Goal: Task Accomplishment & Management: Use online tool/utility

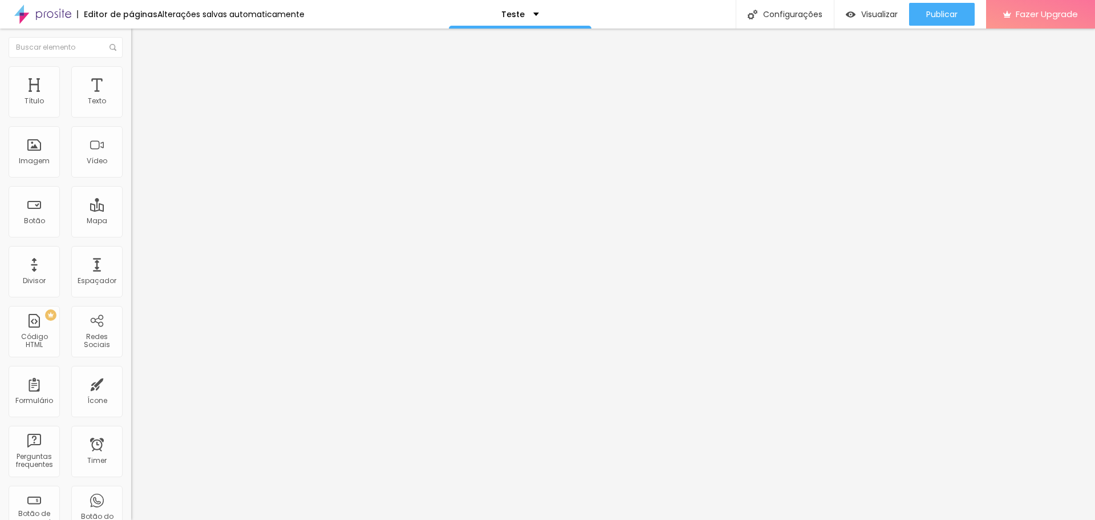
click at [139, 111] on div "captação leads" at bounding box center [197, 106] width 116 height 10
click at [131, 67] on img at bounding box center [136, 71] width 10 height 10
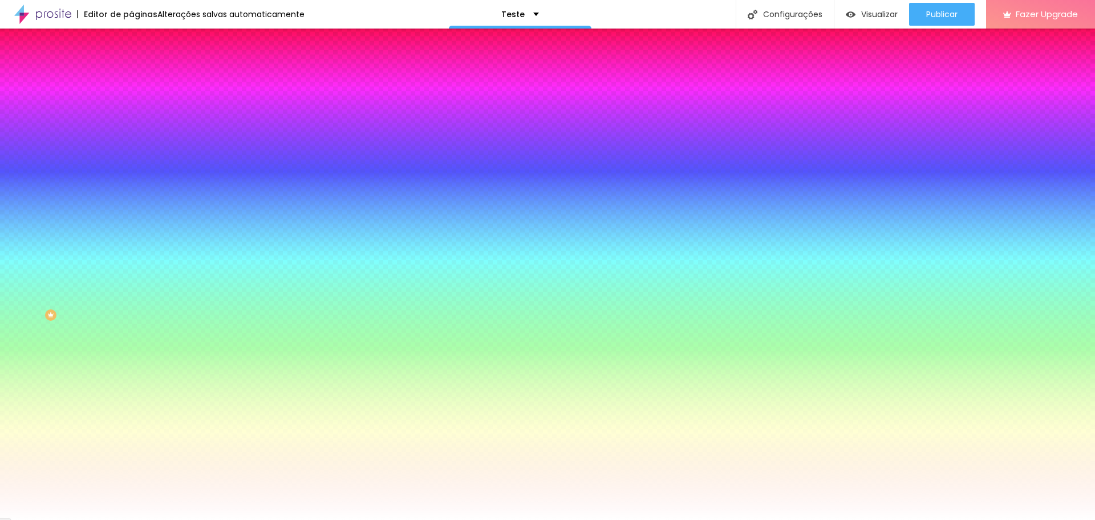
click at [136, 156] on icon "button" at bounding box center [139, 152] width 7 height 7
click at [177, 519] on div at bounding box center [547, 520] width 1095 height 0
click at [136, 296] on icon "button" at bounding box center [139, 292] width 7 height 7
click at [104, 519] on div at bounding box center [547, 520] width 1095 height 0
click at [136, 156] on icon "button" at bounding box center [139, 152] width 7 height 7
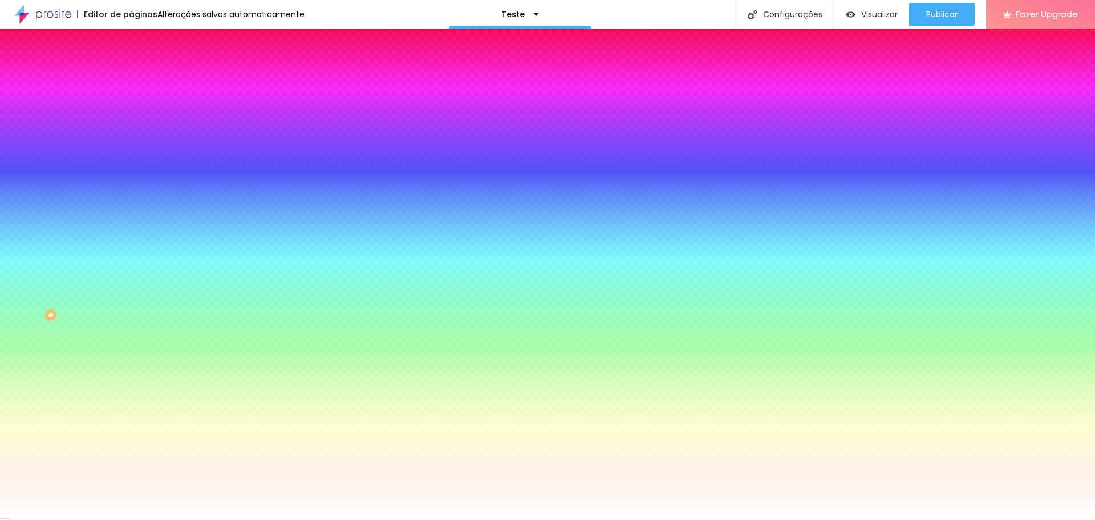
type input "11"
type input "10"
type input "9"
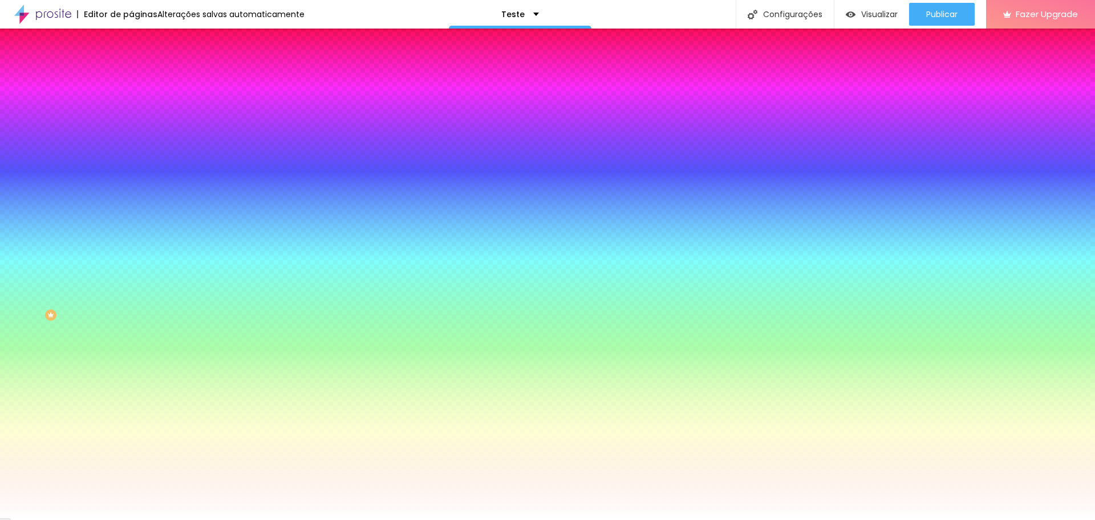
type input "9"
type input "8"
type input "7"
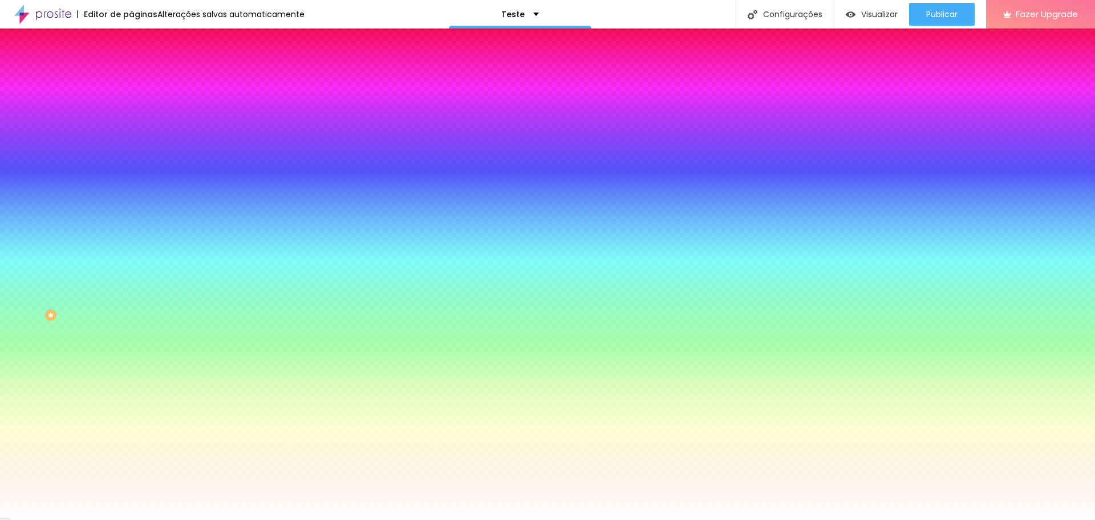
type input "6"
type input "5"
type input "4"
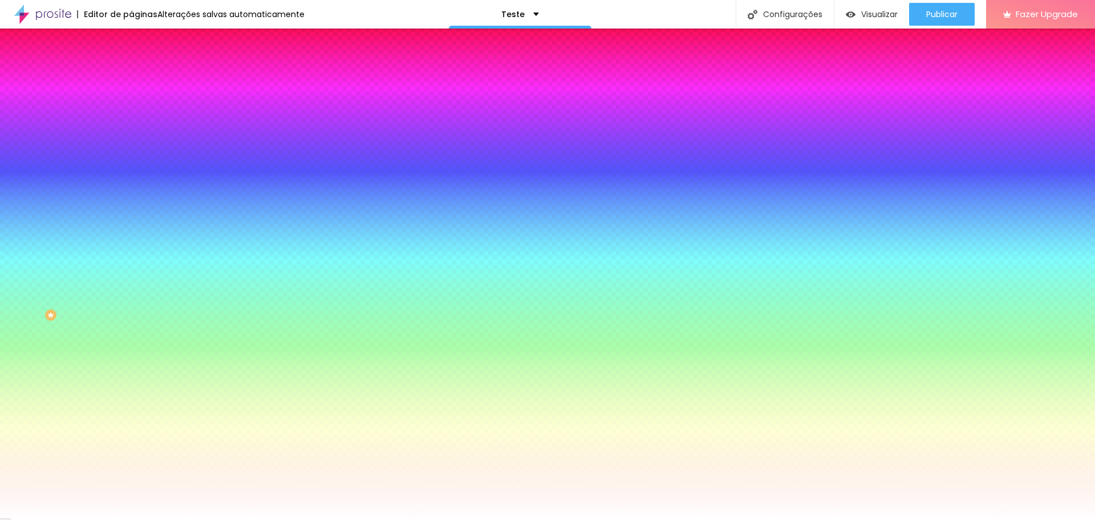
type input "4"
type input "3"
type input "2"
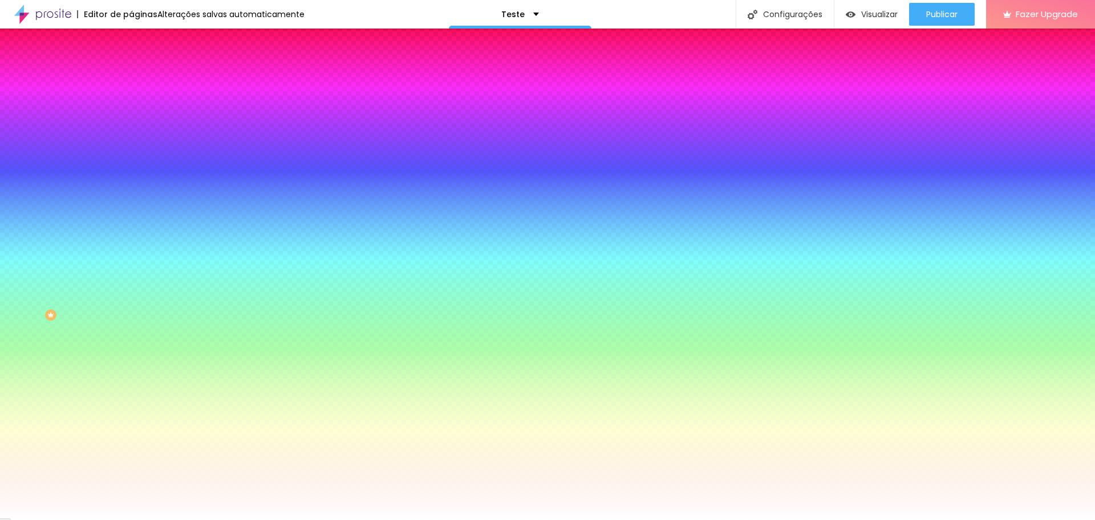
type input "3"
type input "5"
type input "7"
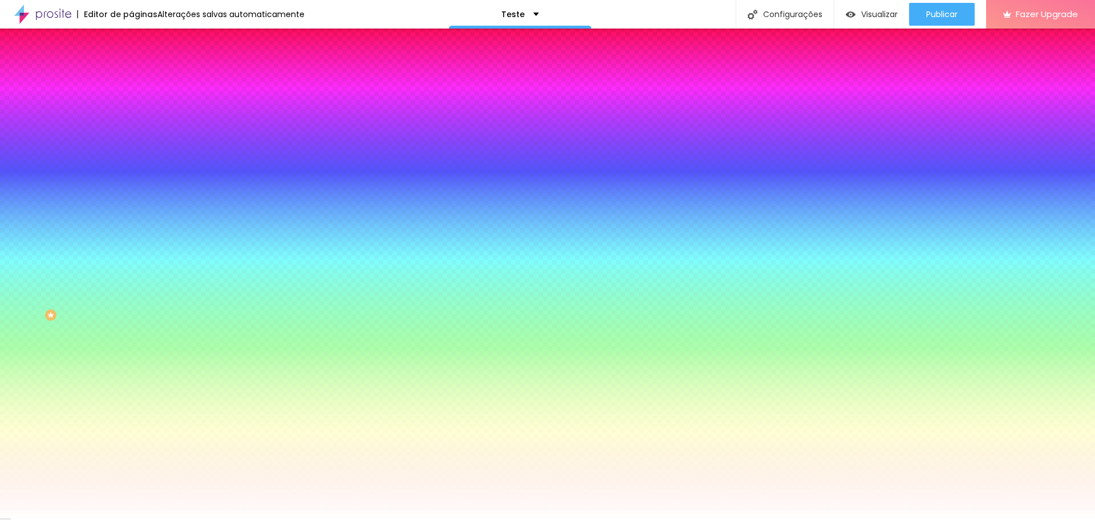
type input "7"
type input "9"
type input "10"
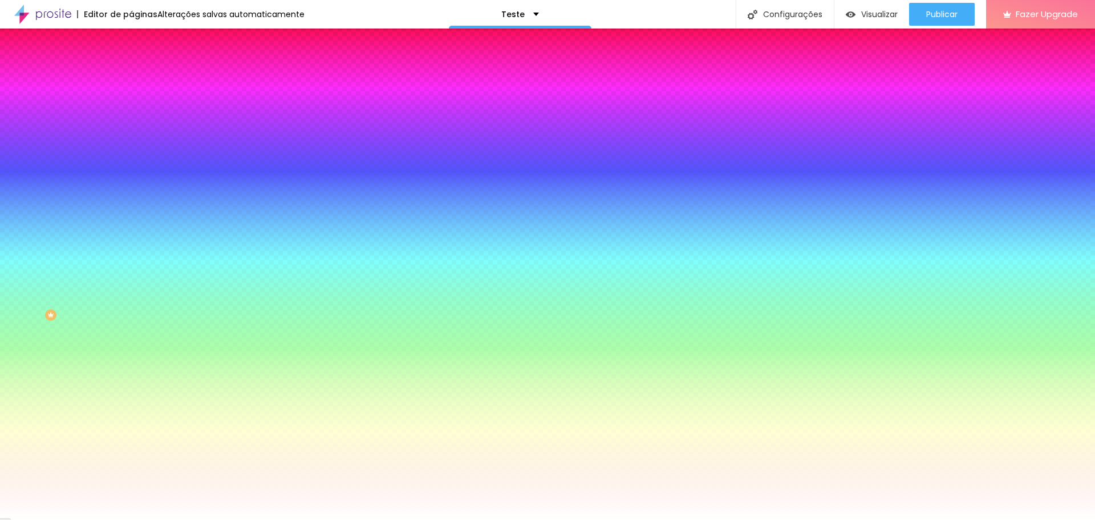
type input "11"
type input "12"
type input "13"
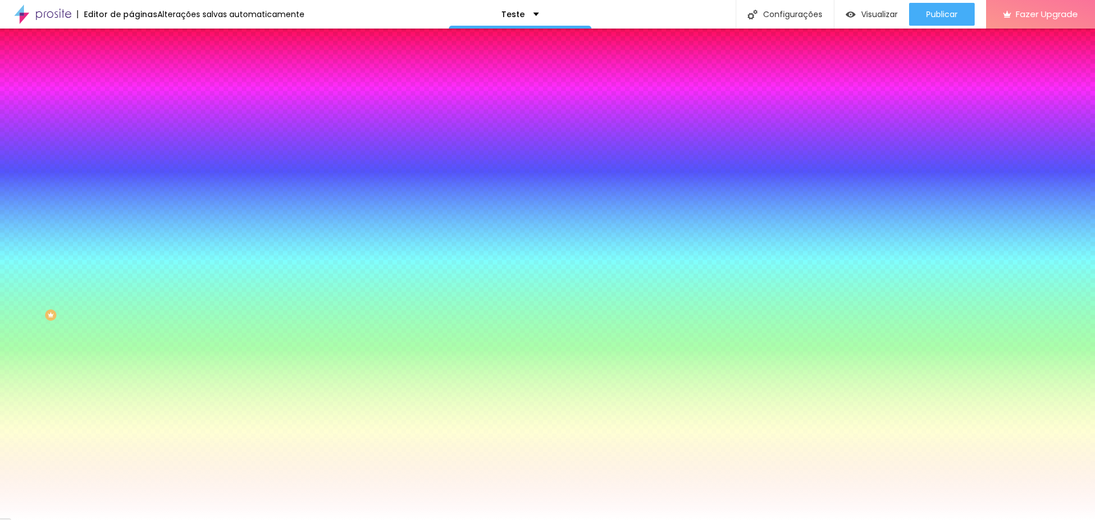
type input "13"
type input "14"
type input "15"
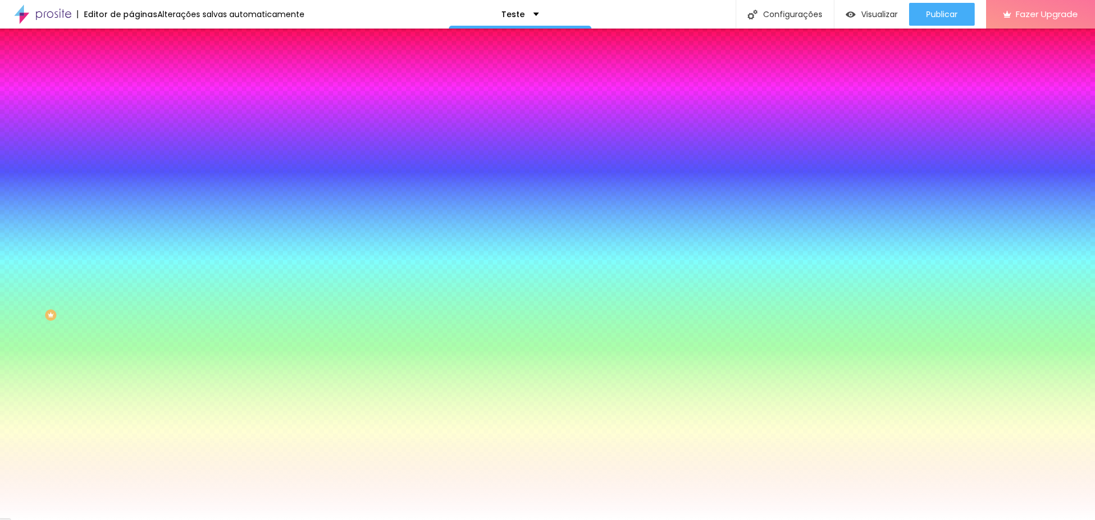
type input "16"
type input "17"
type input "18"
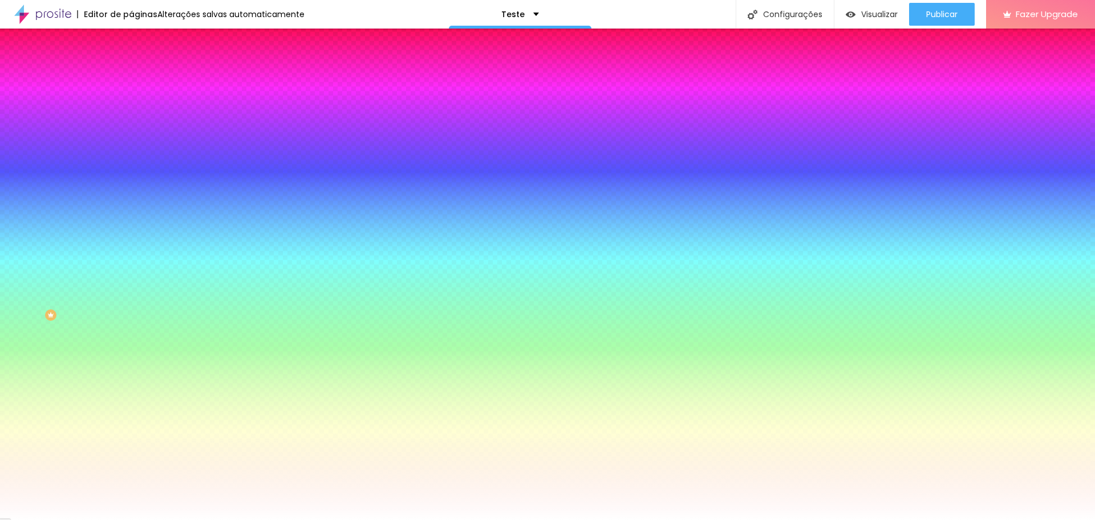
type input "18"
type input "19"
type input "20"
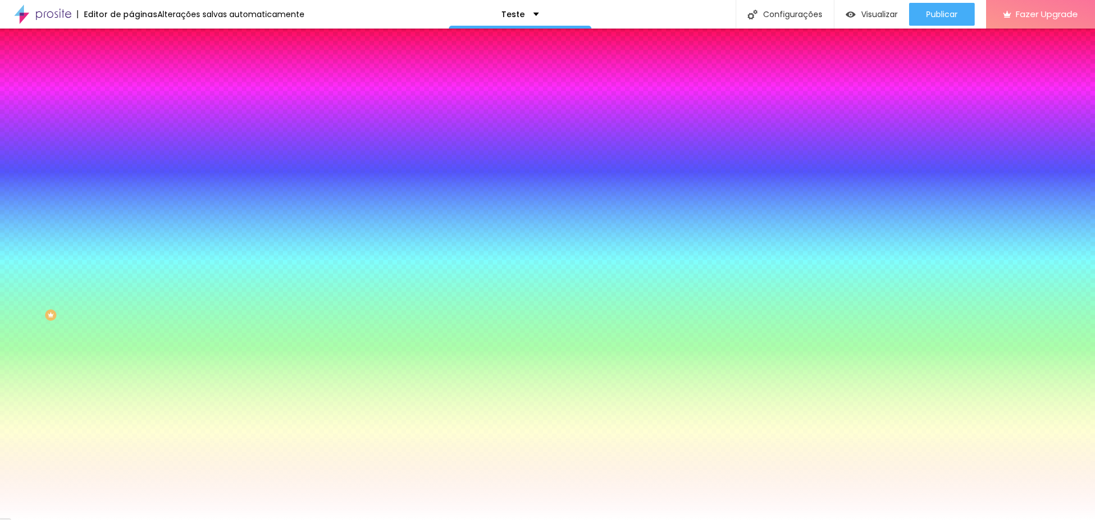
type input "21"
type input "22"
type input "23"
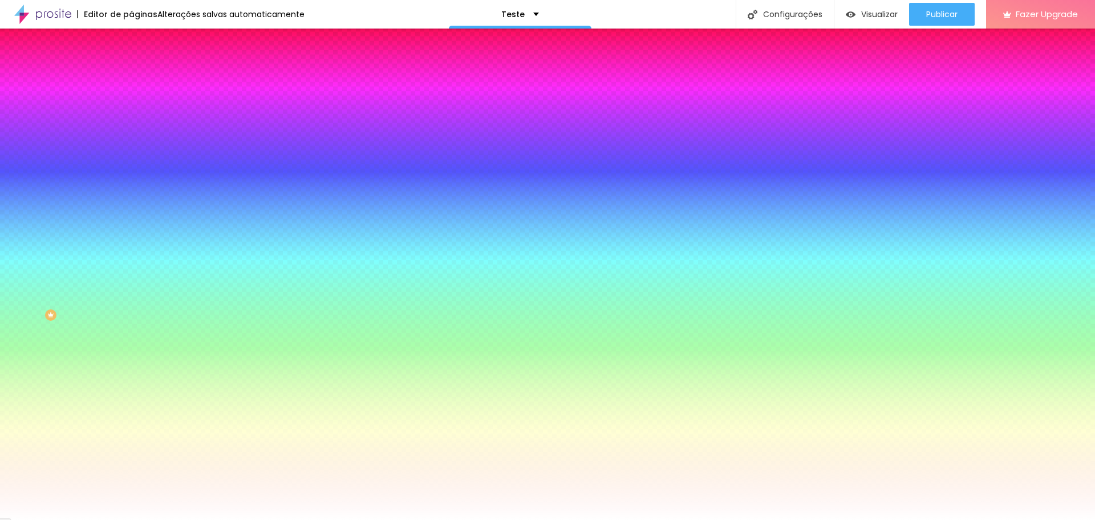
type input "23"
type input "24"
type input "25"
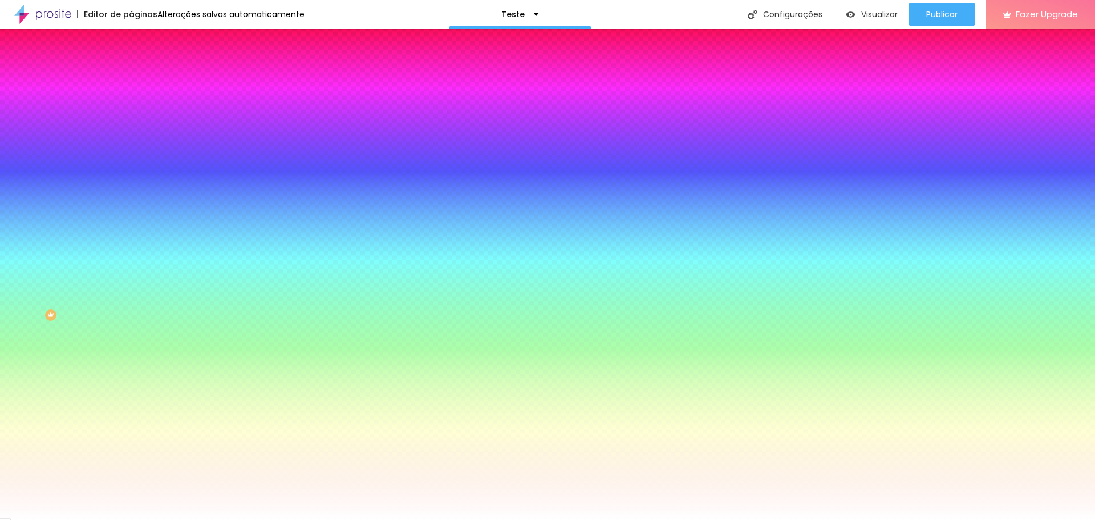
type input "26"
type input "27"
type input "28"
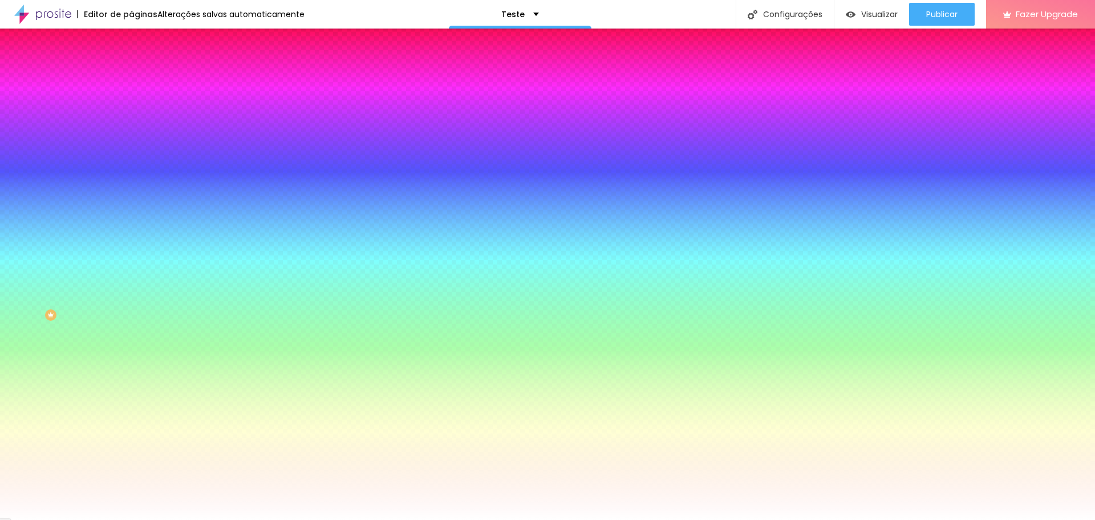
type input "28"
type input "27"
type input "26"
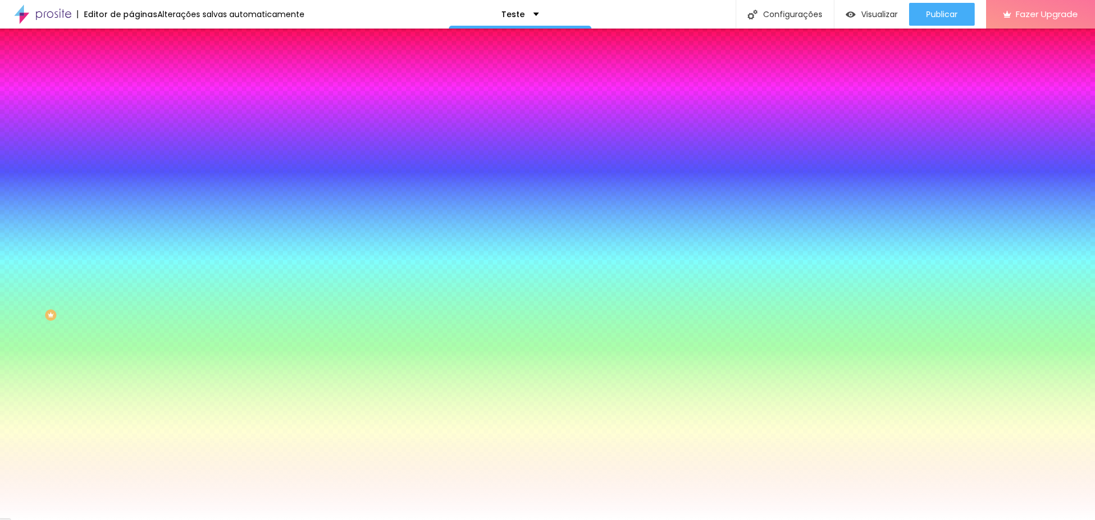
type input "25"
drag, startPoint x: 174, startPoint y: 205, endPoint x: 230, endPoint y: 209, distance: 56.7
type input "25"
click at [484, 519] on div at bounding box center [547, 520] width 1095 height 0
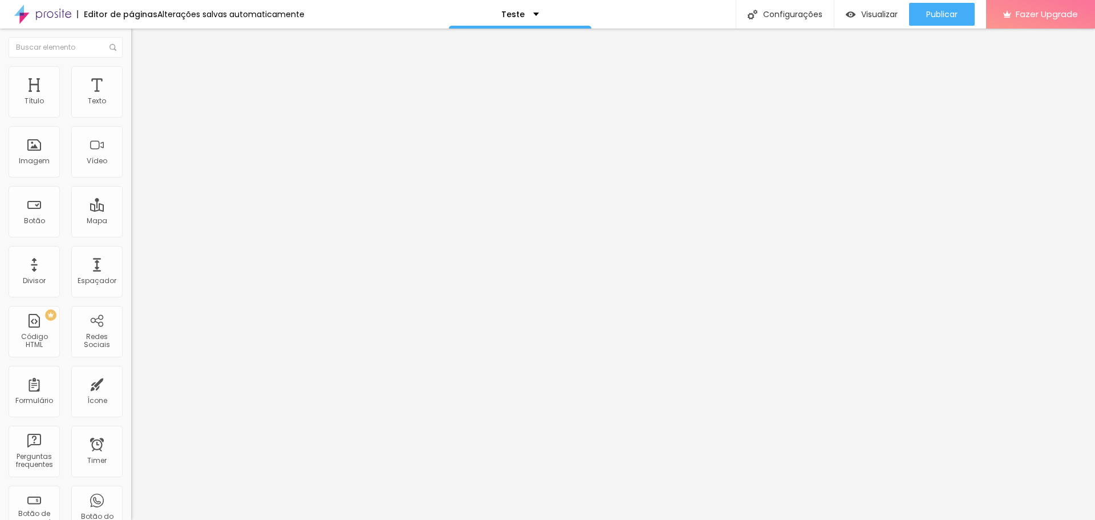
click at [131, 106] on div "Formulário Pedido de Fotos Pct Essencial" at bounding box center [196, 106] width 131 height 34
click at [131, 115] on img at bounding box center [134, 118] width 7 height 7
click at [139, 111] on div "Pedido de Fotos Pct Essencial" at bounding box center [197, 106] width 116 height 10
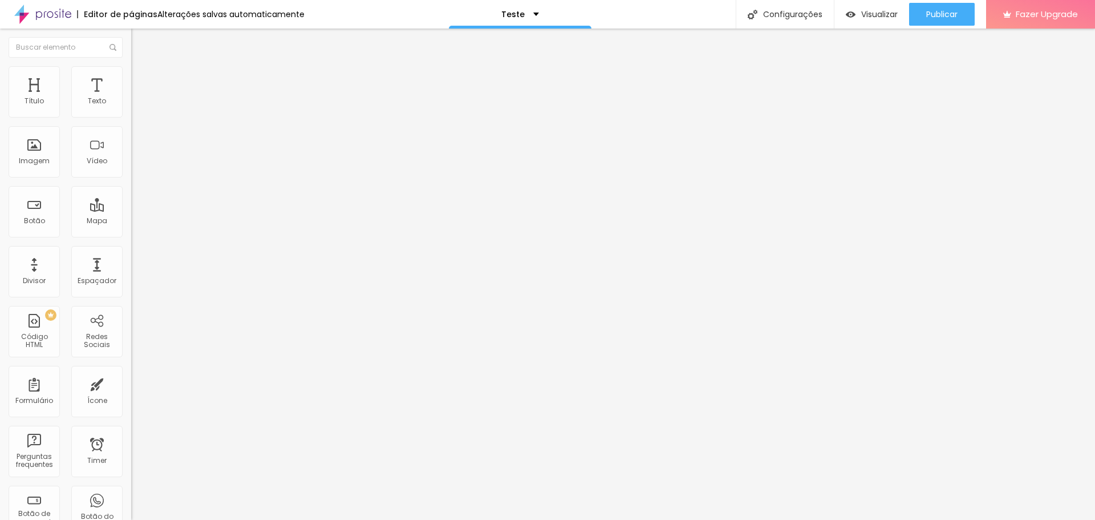
type input "O"
type input "Pedido de Fotos Pct Fml"
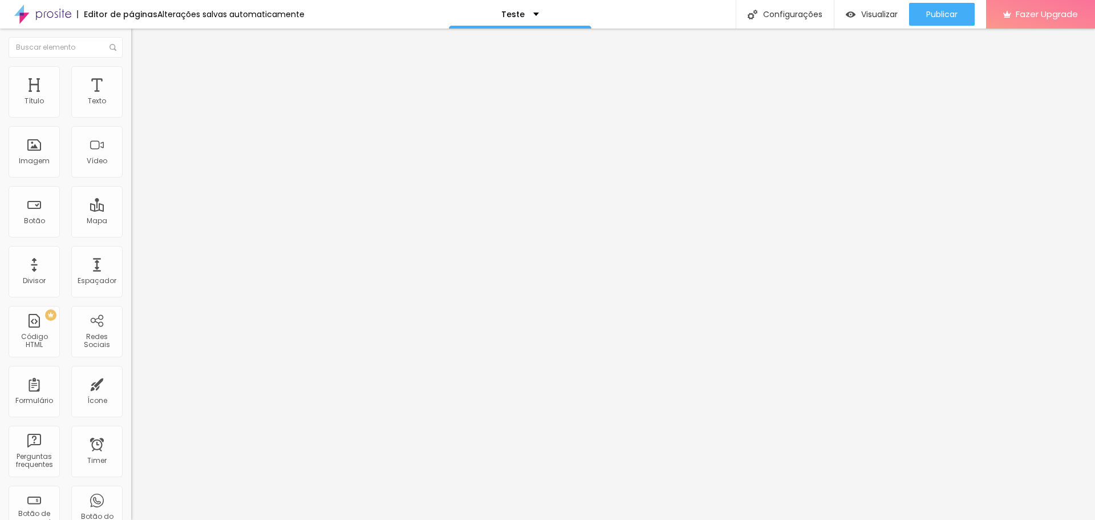
click at [139, 111] on div "Pedido de Fotos Pct Essencial" at bounding box center [197, 106] width 116 height 10
paste input "Família"
type input "Família"
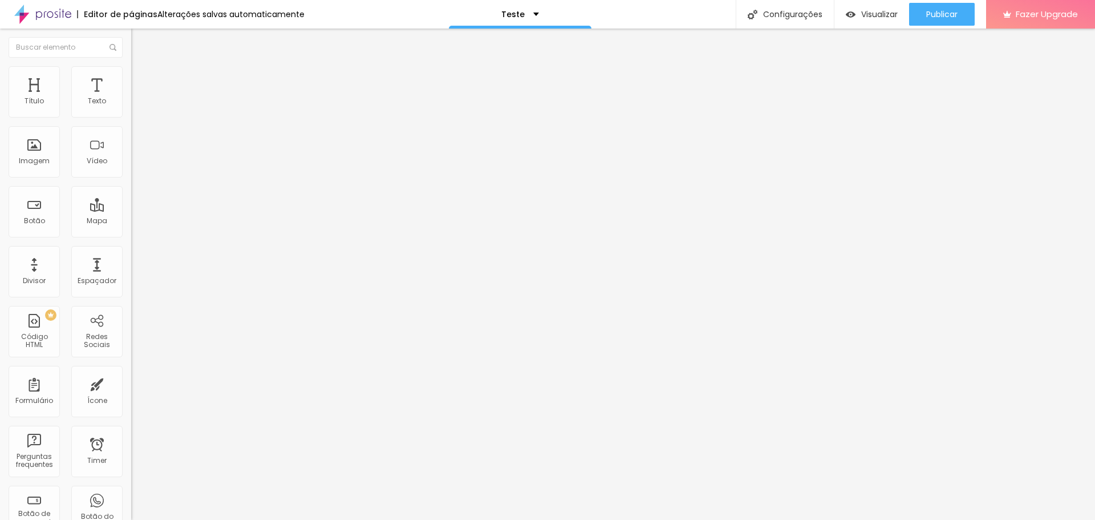
type input "Pedido de fotos pct premium"
click at [131, 78] on ul "Conteúdo Estilo Avançado" at bounding box center [196, 72] width 131 height 34
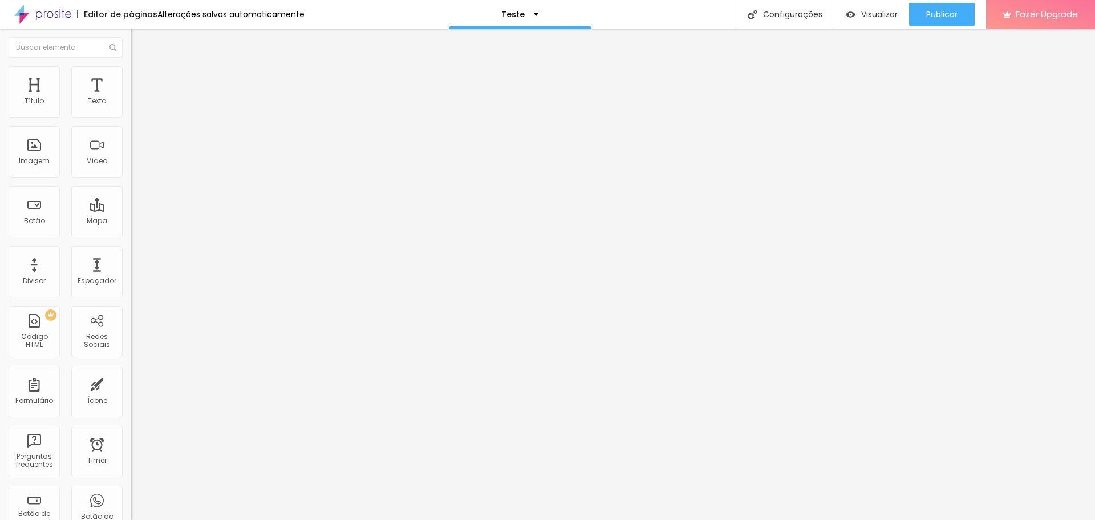
click at [141, 78] on span "Estilo" at bounding box center [150, 74] width 18 height 10
drag, startPoint x: 63, startPoint y: 235, endPoint x: 3, endPoint y: 224, distance: 61.4
click at [131, 224] on div "Texto R$55,00 Alinhamento [GEOGRAPHIC_DATA] Link URL https:// Abrir em uma nova…" at bounding box center [196, 172] width 131 height 166
click at [131, 298] on div "Editar Botão Conteúdo Estilo Avançado Texto R$55,00 Alinhamento [GEOGRAPHIC_DAT…" at bounding box center [196, 274] width 131 height 491
drag, startPoint x: 48, startPoint y: 228, endPoint x: 3, endPoint y: 232, distance: 45.2
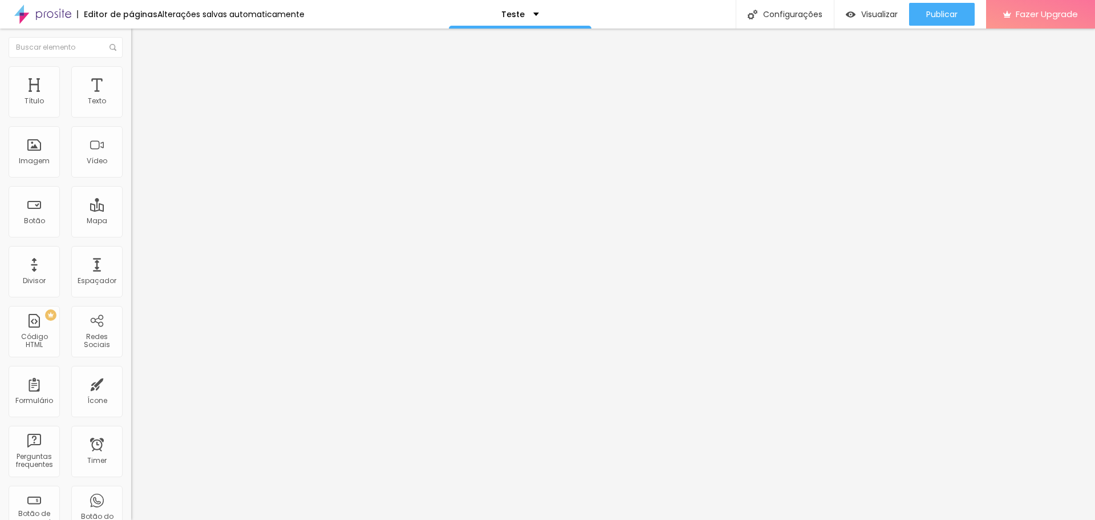
click at [131, 230] on div "Texto R$55,00 Alinhamento [GEOGRAPHIC_DATA] Link URL https:// Abrir em uma nova…" at bounding box center [196, 172] width 131 height 166
click at [131, 294] on div "Editar Botão Conteúdo Estilo Avançado Texto R$55,00 Alinhamento [GEOGRAPHIC_DAT…" at bounding box center [196, 274] width 131 height 491
click at [131, 255] on div "Texto R$55,00 Alinhamento [GEOGRAPHIC_DATA] Link URL https:// Abrir em uma nova…" at bounding box center [196, 172] width 131 height 166
click at [131, 66] on li "Estilo" at bounding box center [196, 71] width 131 height 11
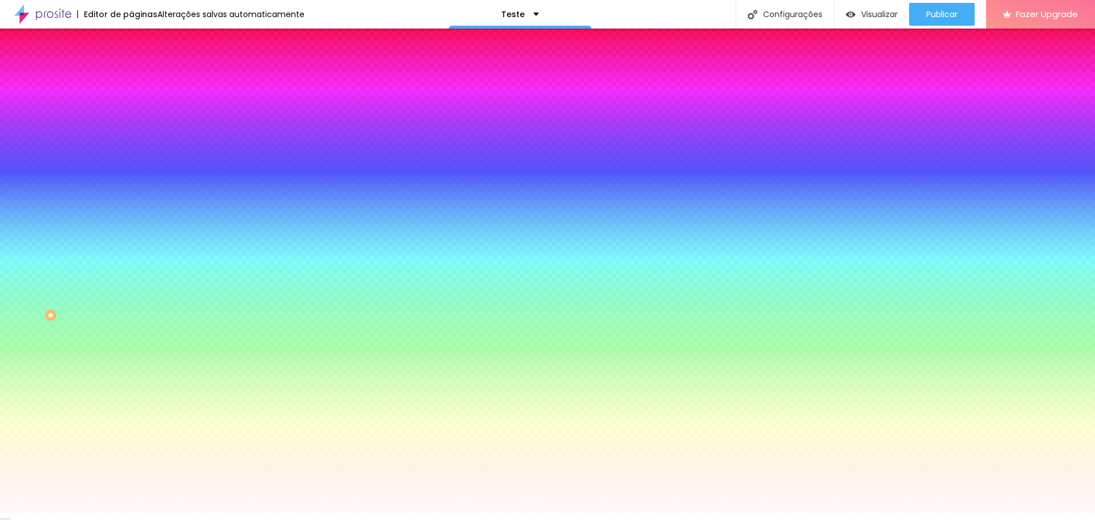
click at [141, 67] on span "Conteúdo" at bounding box center [158, 63] width 35 height 10
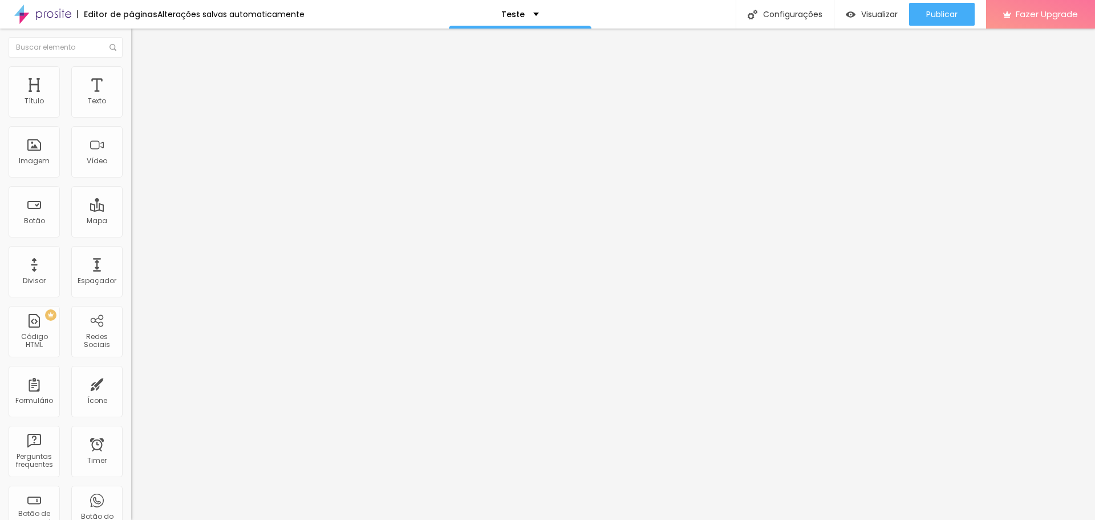
click at [141, 80] on span "Avançado" at bounding box center [160, 85] width 38 height 10
click at [131, 419] on input "text" at bounding box center [199, 424] width 137 height 11
click at [131, 419] on input "Form1" at bounding box center [199, 424] width 137 height 11
type input "form1"
click at [131, 88] on li "Avançado" at bounding box center [196, 83] width 131 height 11
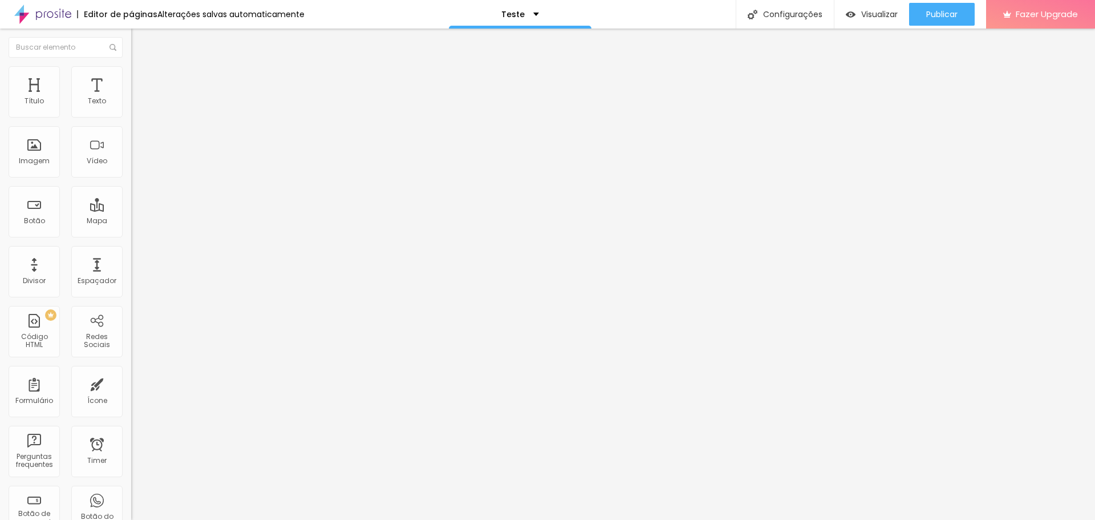
click at [131, 412] on div "ID Html" at bounding box center [196, 426] width 131 height 28
drag, startPoint x: 54, startPoint y: 178, endPoint x: 54, endPoint y: 170, distance: 8.0
click at [131, 419] on input "text" at bounding box center [199, 424] width 137 height 11
type input "form2"
drag, startPoint x: 92, startPoint y: 125, endPoint x: 0, endPoint y: 127, distance: 91.8
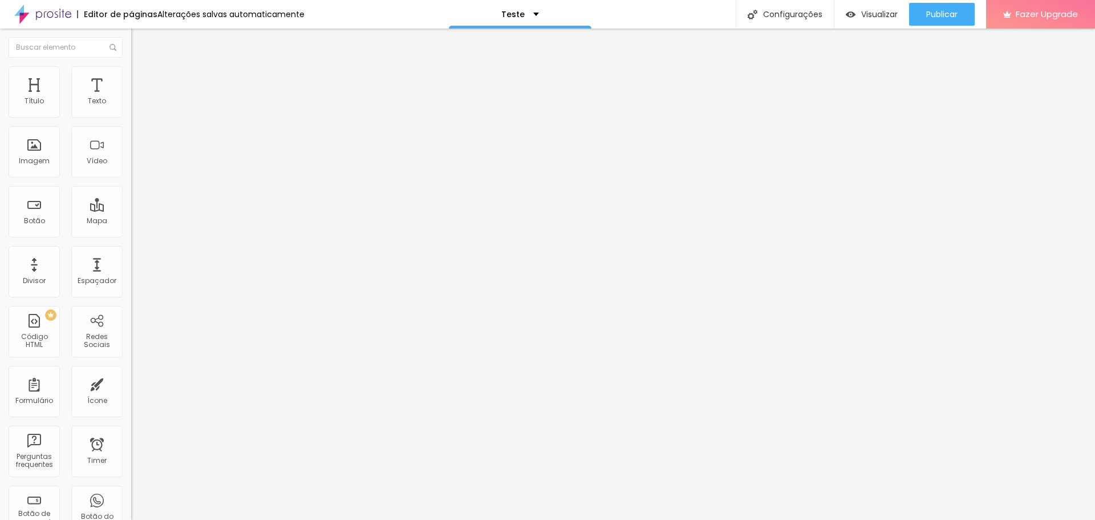
click at [131, 127] on div "Texto R$95,00 Alinhamento [GEOGRAPHIC_DATA] Link URL https:// Abrir em uma nova…" at bounding box center [196, 172] width 131 height 166
click at [141, 83] on span "Avançado" at bounding box center [160, 85] width 38 height 10
drag, startPoint x: 45, startPoint y: 175, endPoint x: 121, endPoint y: 182, distance: 76.8
click at [131, 419] on input "text" at bounding box center [199, 424] width 137 height 11
type input "form3"
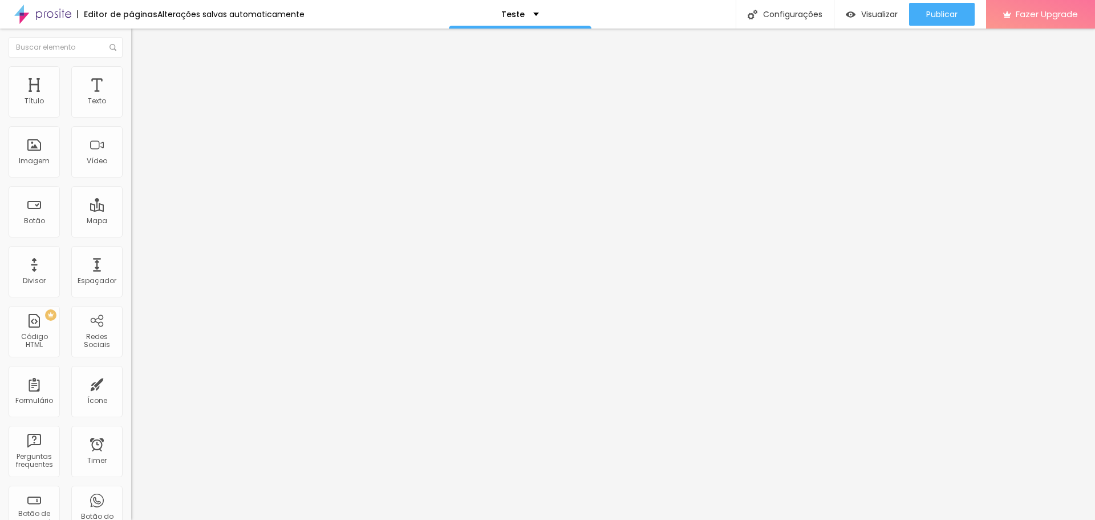
click at [131, 78] on li "Avançado" at bounding box center [196, 83] width 131 height 11
drag, startPoint x: 33, startPoint y: 173, endPoint x: 14, endPoint y: 176, distance: 19.1
click at [131, 419] on input "form1" at bounding box center [199, 424] width 137 height 11
drag, startPoint x: 27, startPoint y: 173, endPoint x: 0, endPoint y: 174, distance: 27.4
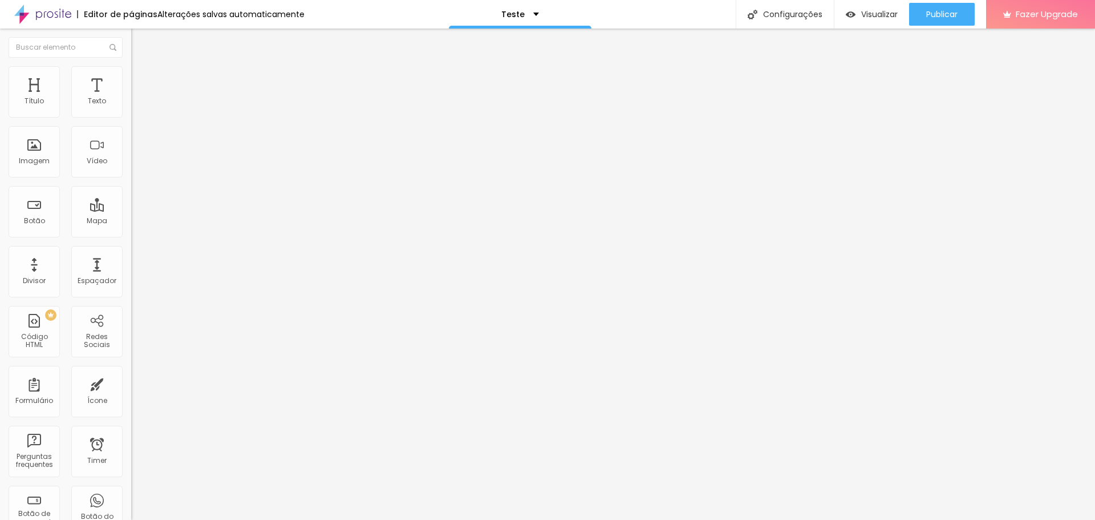
click at [131, 174] on div "10 Espaço de cima 10 Espaço de baixo ID Html form1 Classes Html Visível nos dis…" at bounding box center [196, 329] width 131 height 480
type input "btn1"
click at [141, 83] on span "Avançado" at bounding box center [160, 85] width 38 height 10
drag, startPoint x: 26, startPoint y: 169, endPoint x: 0, endPoint y: 171, distance: 25.7
click at [131, 171] on div "10 Espaço de cima 10 Espaço de baixo ID Html btn1 Classes Html Visível nos disp…" at bounding box center [196, 329] width 131 height 480
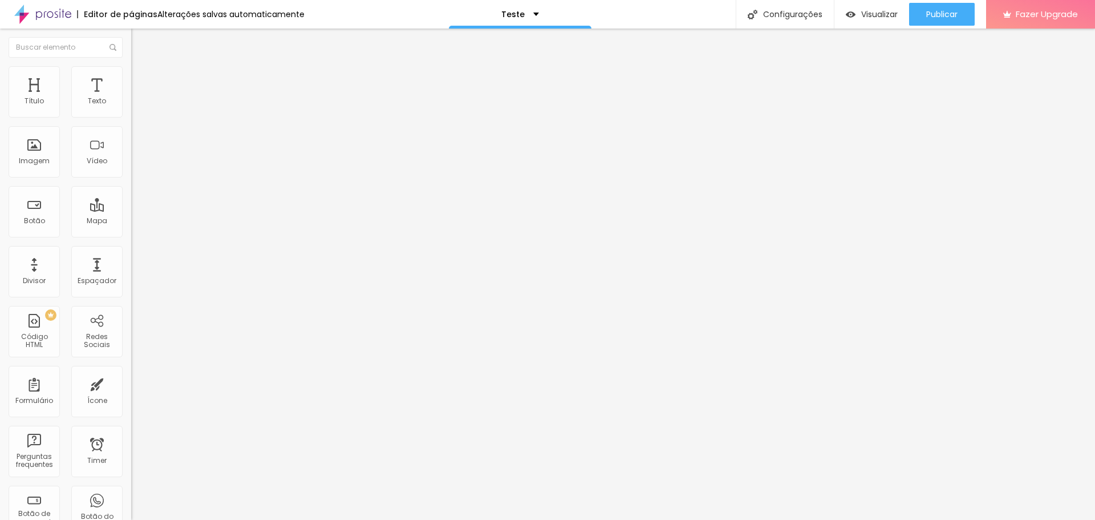
click at [131, 78] on li "Avançado" at bounding box center [196, 83] width 131 height 11
drag, startPoint x: 29, startPoint y: 172, endPoint x: 0, endPoint y: 172, distance: 28.5
click at [131, 172] on div "10 Espaço de cima 10 Espaço de baixo ID Html form2 Classes Html Visível nos dis…" at bounding box center [196, 329] width 131 height 480
paste input "btn"
type input "btn2"
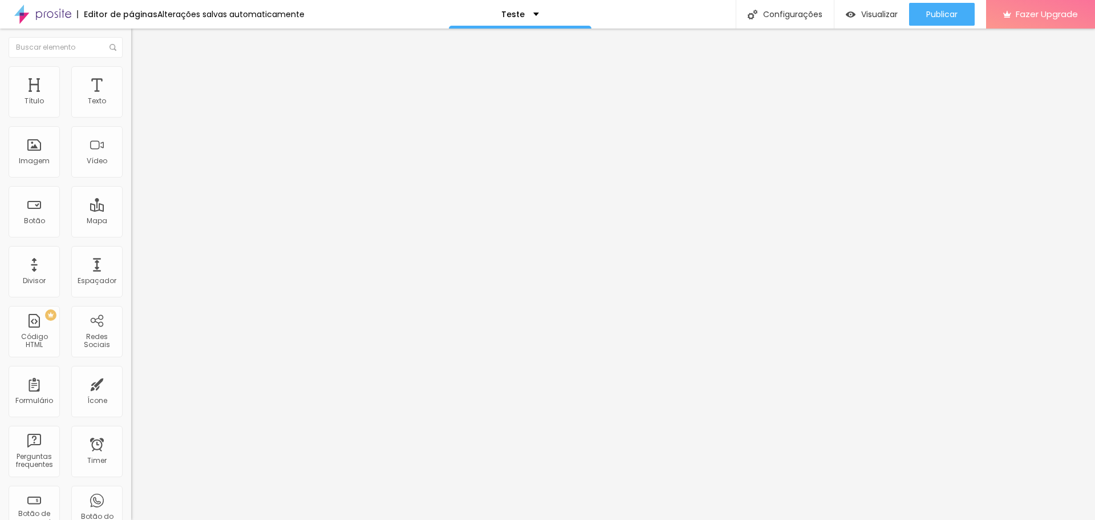
click at [131, 78] on li "Avançado" at bounding box center [196, 83] width 131 height 11
drag, startPoint x: 31, startPoint y: 172, endPoint x: 0, endPoint y: 181, distance: 32.1
click at [131, 181] on div "10 Espaço de cima 10 Espaço de baixo ID Html form3 Classes Html Visível nos dis…" at bounding box center [196, 329] width 131 height 480
paste input "btn"
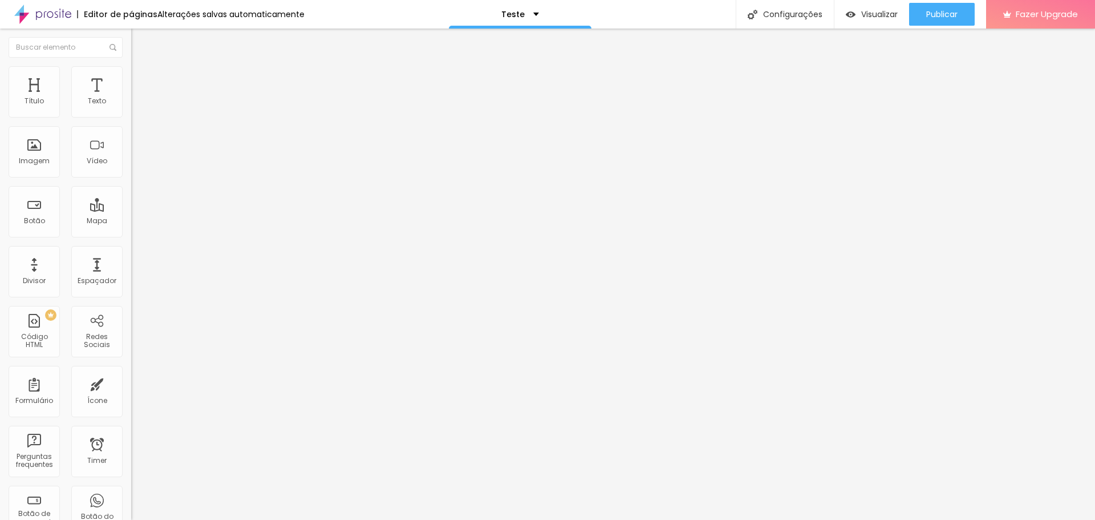
type input "btn3"
click at [131, 78] on li "Avançado" at bounding box center [196, 83] width 131 height 11
click at [131, 419] on input "text" at bounding box center [199, 424] width 137 height 11
type input "form1"
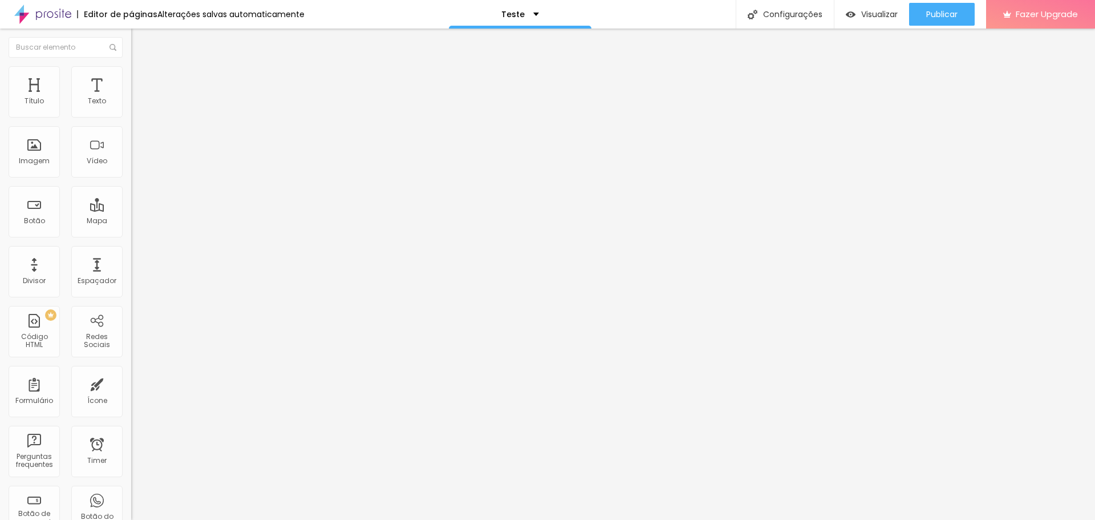
click at [141, 82] on span "Avançado" at bounding box center [160, 85] width 38 height 10
click at [131, 419] on input "text" at bounding box center [199, 424] width 137 height 11
type input "form2"
click at [131, 78] on img at bounding box center [136, 83] width 10 height 10
click at [131, 444] on div "Classes Html" at bounding box center [196, 458] width 131 height 28
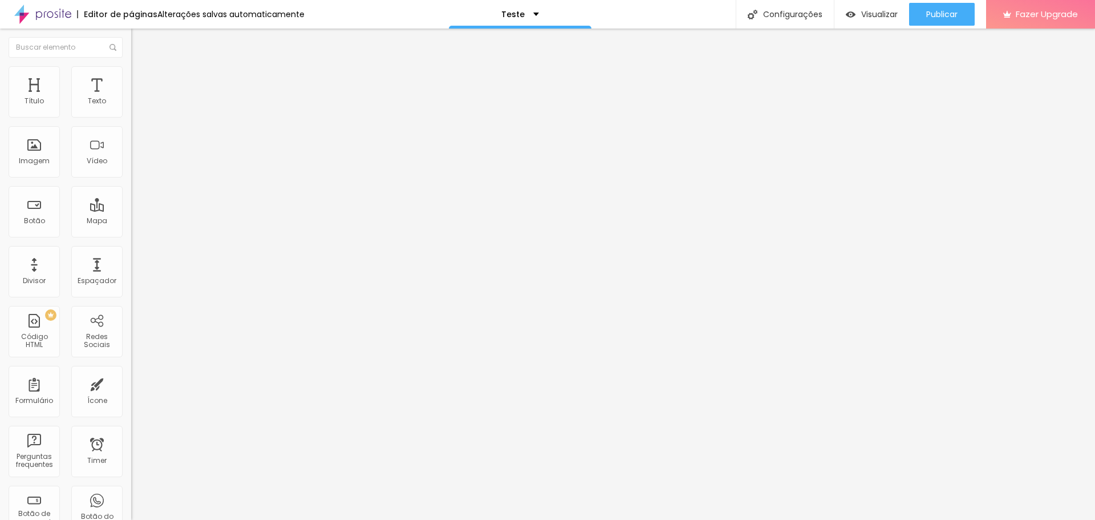
click at [131, 419] on input "text" at bounding box center [199, 424] width 137 height 11
type input "form3"
click at [924, 21] on button "Publicar" at bounding box center [942, 14] width 66 height 23
click at [815, 9] on div "Configurações" at bounding box center [785, 14] width 98 height 29
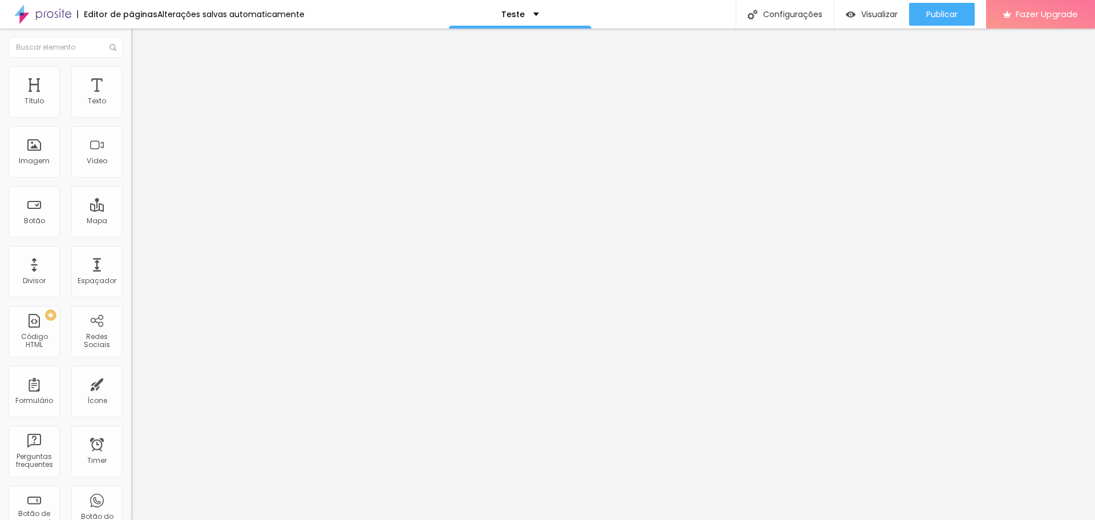
click at [799, 17] on div "Configurações" at bounding box center [785, 14] width 98 height 29
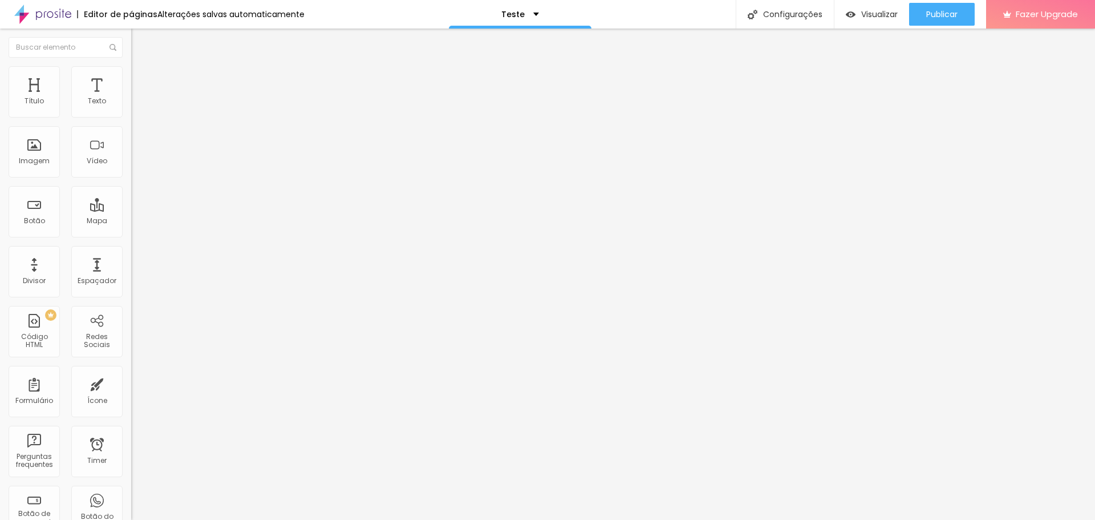
drag, startPoint x: 513, startPoint y: 205, endPoint x: 490, endPoint y: 206, distance: 22.8
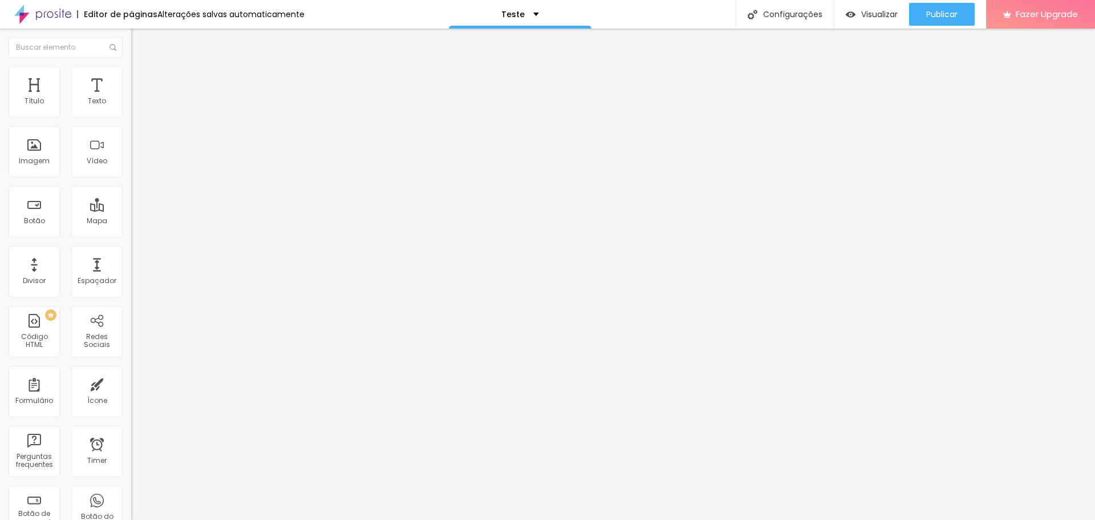
drag, startPoint x: 544, startPoint y: 220, endPoint x: 526, endPoint y: 220, distance: 17.1
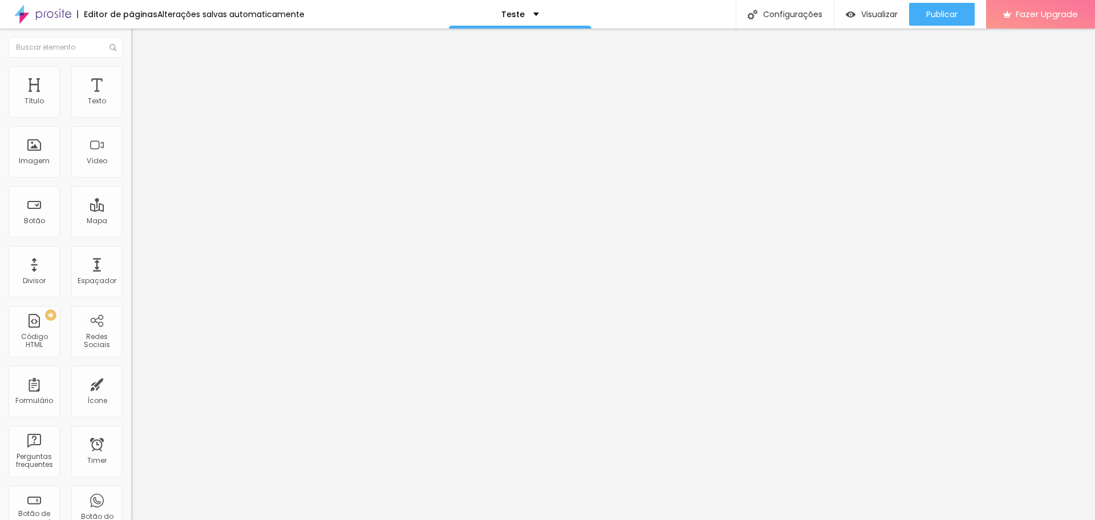
scroll to position [48, 0]
drag, startPoint x: 580, startPoint y: 208, endPoint x: 422, endPoint y: 201, distance: 157.6
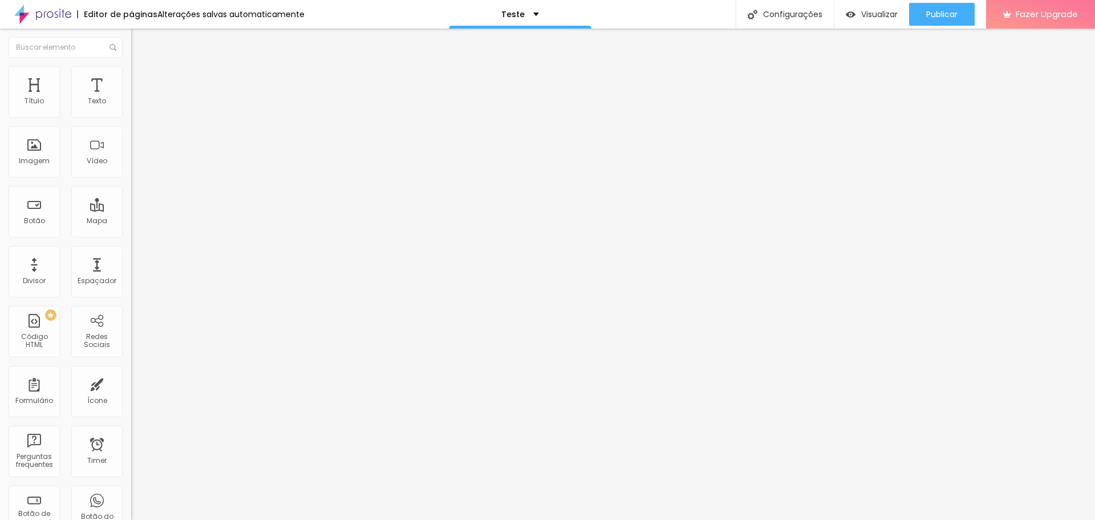
drag, startPoint x: 645, startPoint y: 236, endPoint x: 561, endPoint y: 235, distance: 83.9
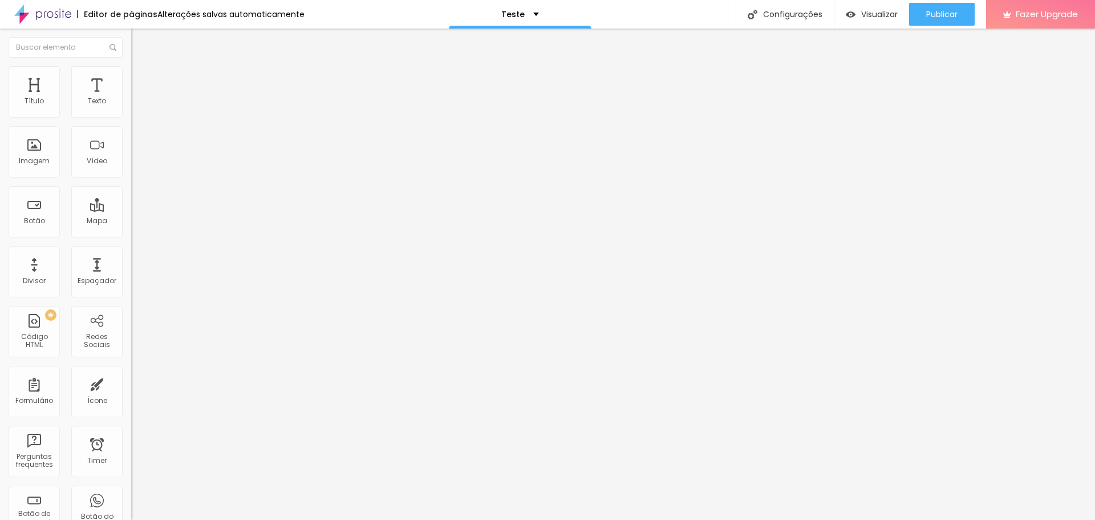
click at [131, 107] on div "Formulário Pedido de Fotos Pct Essencial" at bounding box center [196, 106] width 131 height 34
click at [131, 115] on span at bounding box center [134, 120] width 7 height 10
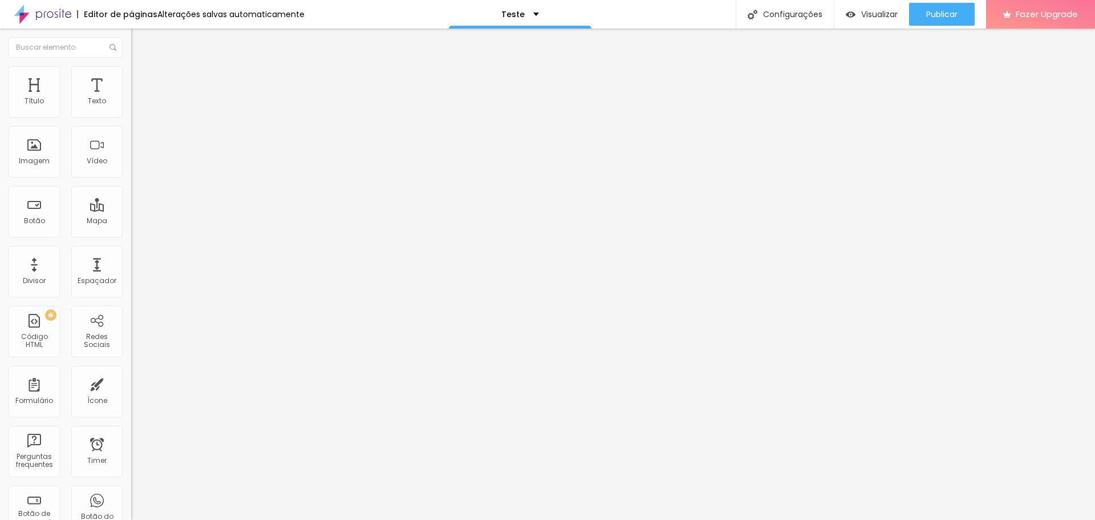
drag, startPoint x: 506, startPoint y: 258, endPoint x: 512, endPoint y: 251, distance: 8.9
click at [141, 80] on span "Avançado" at bounding box center [160, 85] width 38 height 10
click at [131, 115] on div "Pedido de Fotos Pct Fml" at bounding box center [196, 105] width 131 height 19
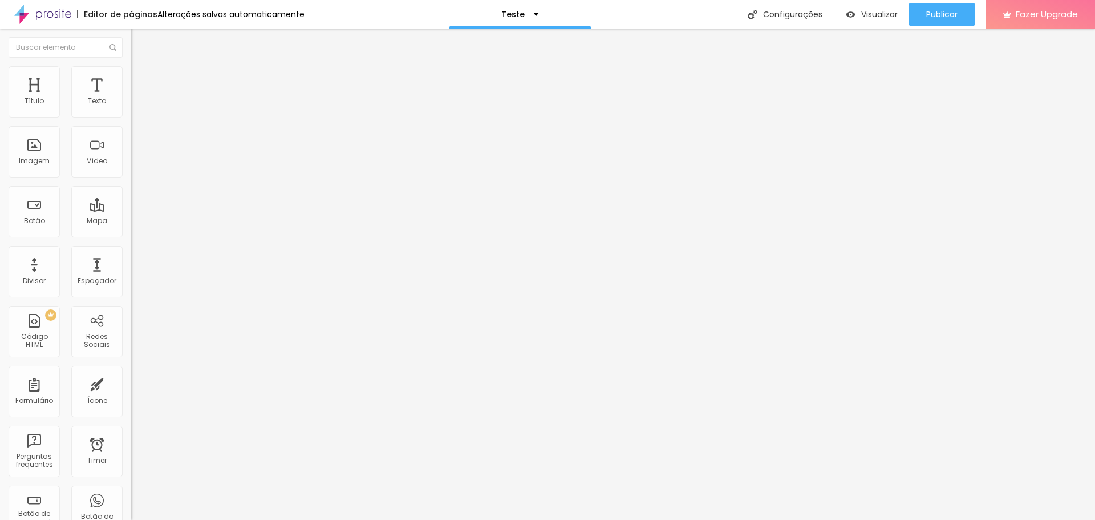
click at [131, 83] on ul "Conteúdo Estilo Avançado" at bounding box center [196, 72] width 131 height 34
click at [131, 78] on li "Avançado" at bounding box center [196, 83] width 131 height 11
click at [779, 14] on div "Configurações" at bounding box center [785, 14] width 98 height 29
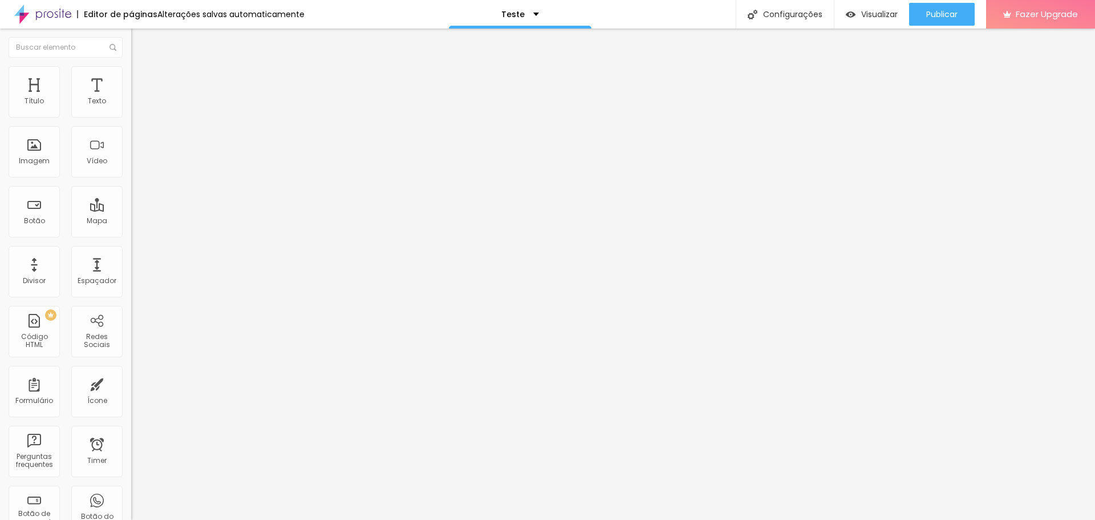
click at [743, 519] on div "Configurações da página" at bounding box center [547, 523] width 1095 height 7
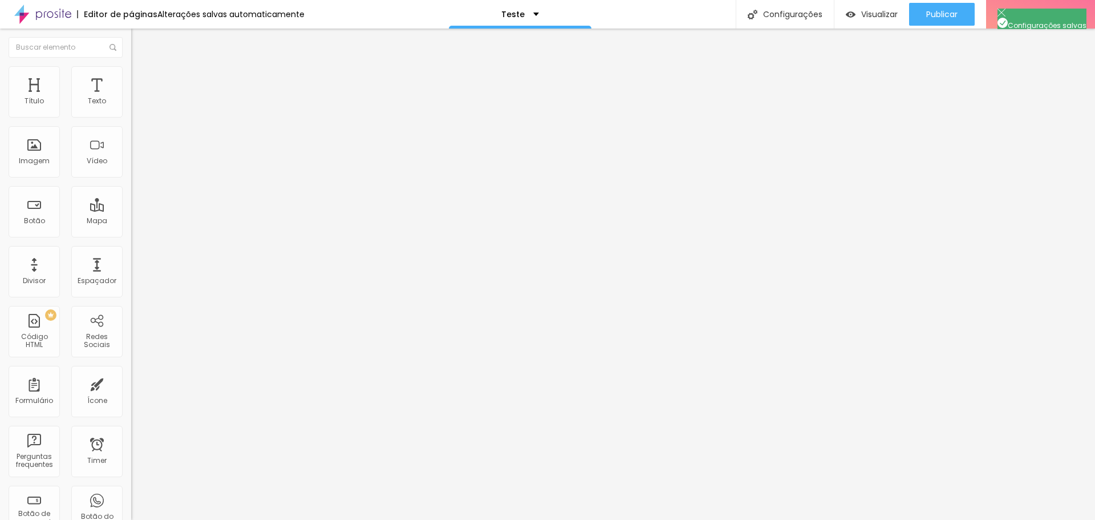
click at [141, 80] on span "Avançado" at bounding box center [160, 85] width 38 height 10
drag, startPoint x: 100, startPoint y: 90, endPoint x: 103, endPoint y: 77, distance: 12.9
click at [131, 86] on li "Avançado" at bounding box center [196, 83] width 131 height 11
click at [141, 80] on span "Avançado" at bounding box center [160, 85] width 38 height 10
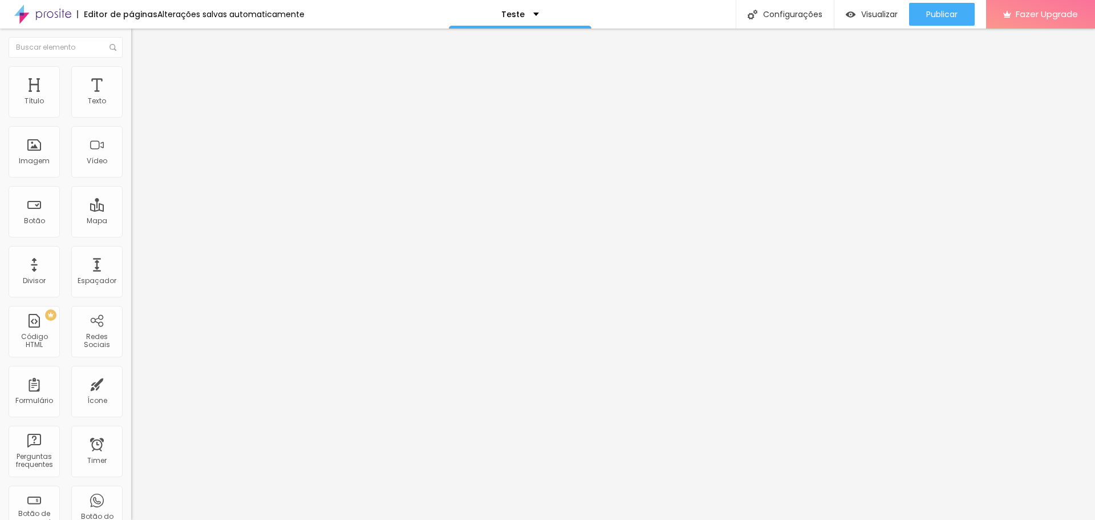
click at [131, 78] on li "Avançado" at bounding box center [196, 83] width 131 height 11
click at [753, 19] on img at bounding box center [753, 15] width 10 height 10
